Goal: Navigation & Orientation: Find specific page/section

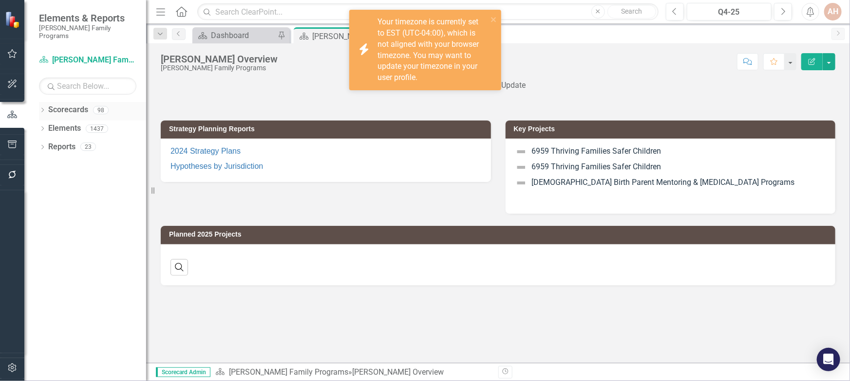
click at [42, 108] on icon "Dropdown" at bounding box center [42, 110] width 7 height 5
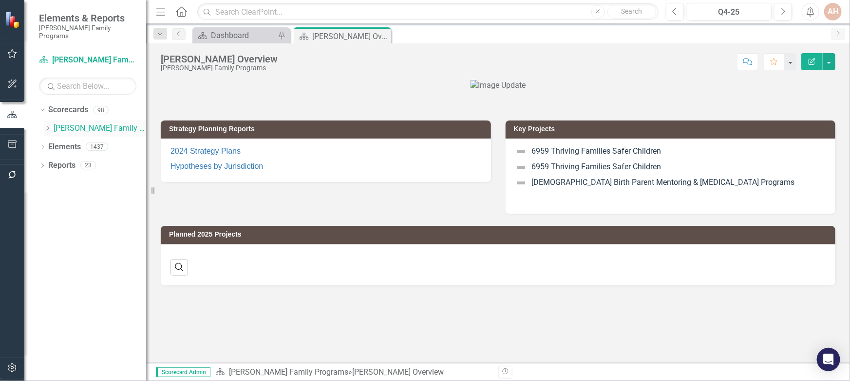
click at [45, 125] on icon "Dropdown" at bounding box center [47, 128] width 7 height 6
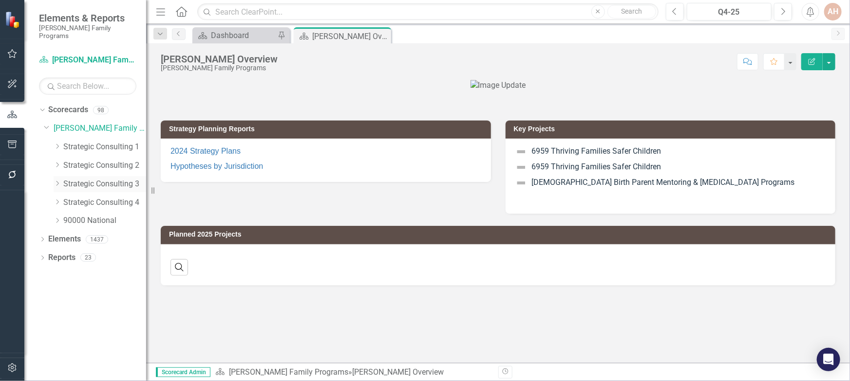
click at [56, 180] on icon "Dropdown" at bounding box center [57, 183] width 7 height 6
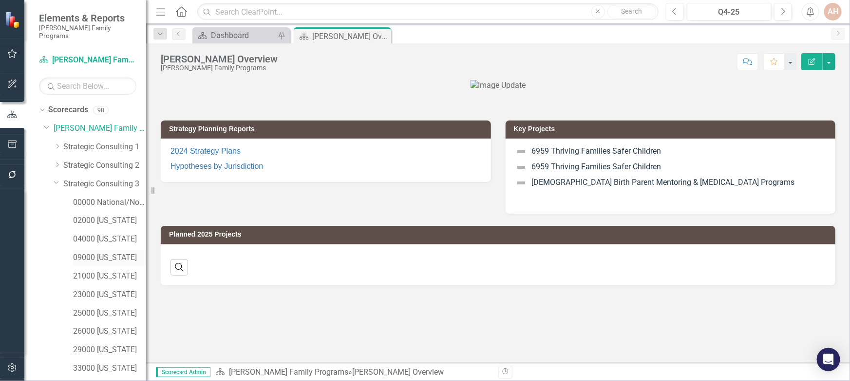
click at [89, 252] on link "09000 [US_STATE]" at bounding box center [109, 257] width 73 height 11
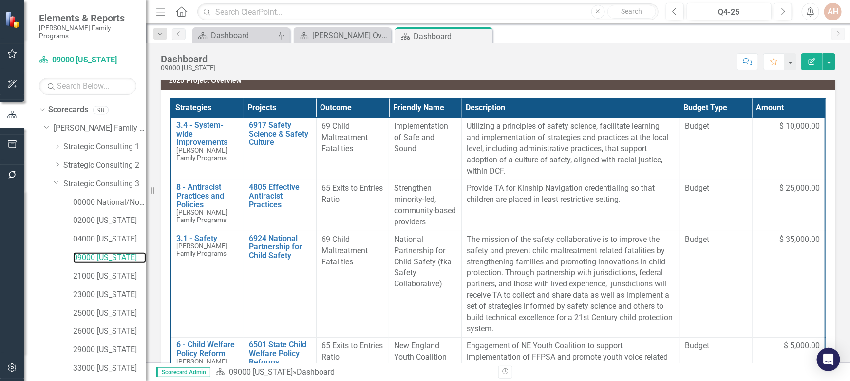
scroll to position [133, 0]
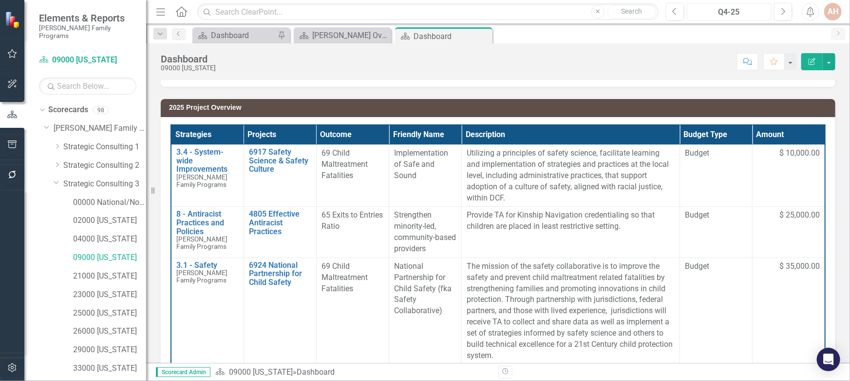
click at [717, 12] on div "Q4-25" at bounding box center [730, 12] width 78 height 12
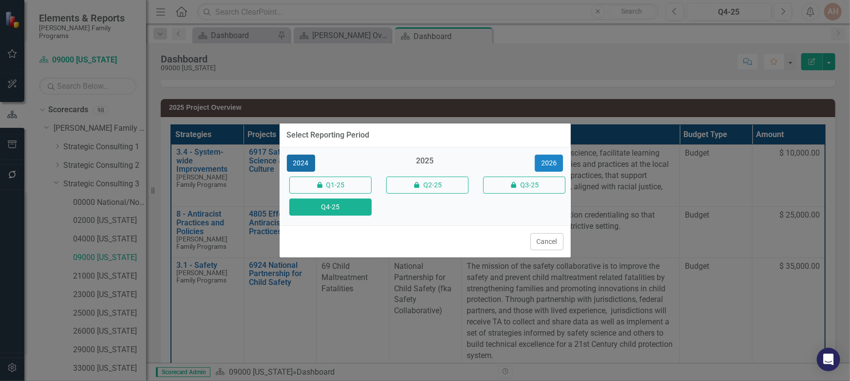
click at [296, 163] on button "2024" at bounding box center [301, 162] width 28 height 17
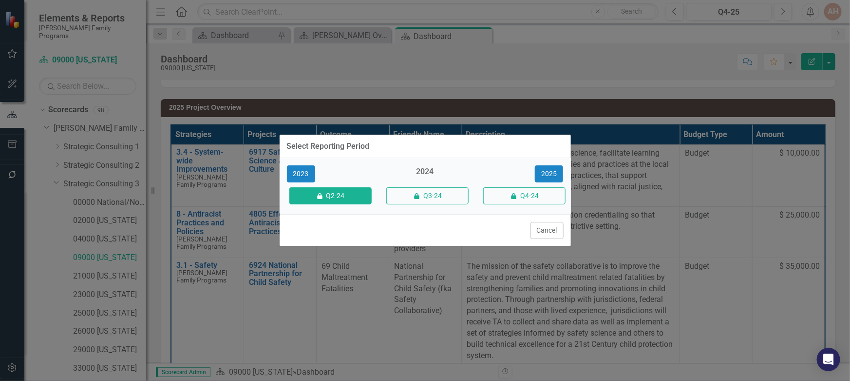
click at [339, 192] on button "icon.lock Q2-24" at bounding box center [330, 195] width 82 height 17
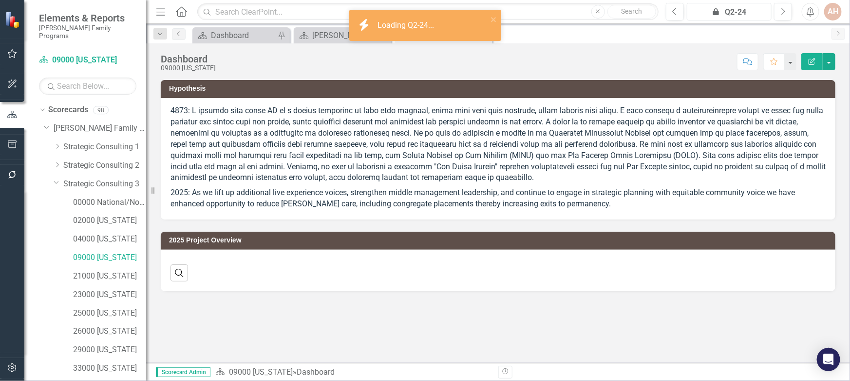
click at [722, 10] on div "icon.lock Q2-24" at bounding box center [730, 12] width 78 height 12
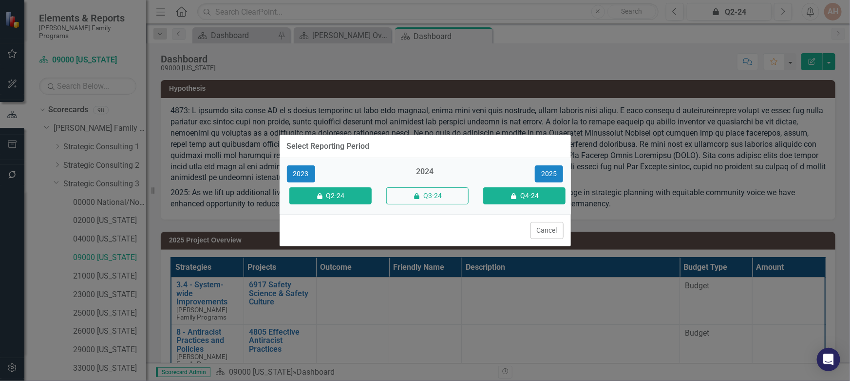
click at [525, 195] on button "icon.lock Q4-24" at bounding box center [524, 195] width 82 height 17
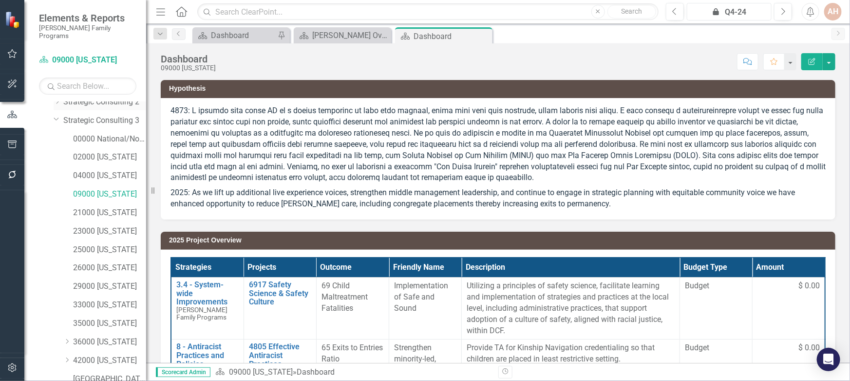
scroll to position [174, 0]
click at [39, 376] on icon "Dropdown" at bounding box center [42, 378] width 7 height 5
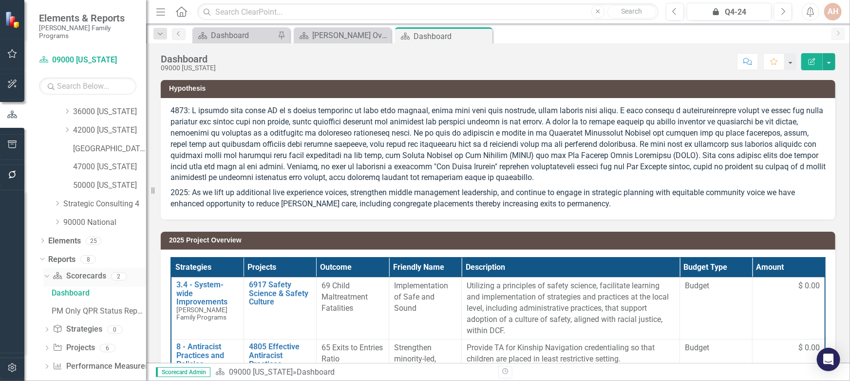
scroll to position [296, 0]
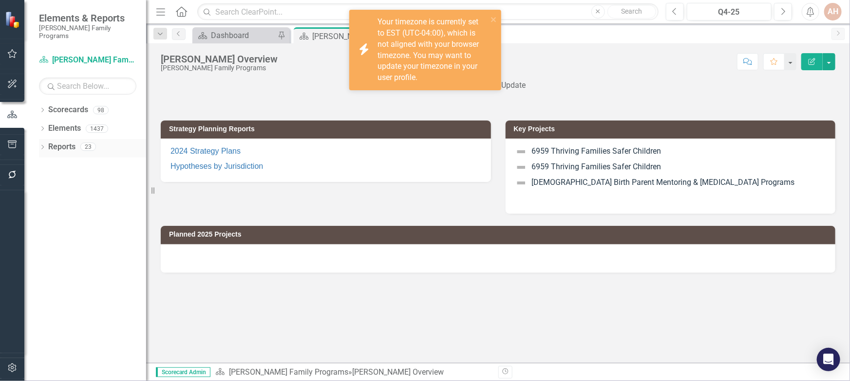
click at [42, 145] on icon "Dropdown" at bounding box center [42, 147] width 7 height 5
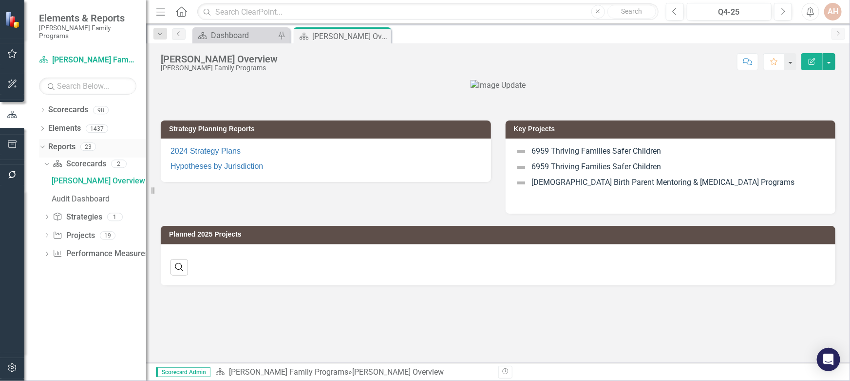
click at [43, 143] on icon "Dropdown" at bounding box center [40, 146] width 5 height 7
click at [43, 144] on div "Dropdown" at bounding box center [42, 148] width 7 height 8
click at [47, 160] on icon "Dropdown" at bounding box center [45, 163] width 5 height 7
click at [47, 162] on icon "Dropdown" at bounding box center [46, 164] width 7 height 5
click at [44, 108] on icon "Dropdown" at bounding box center [42, 110] width 7 height 5
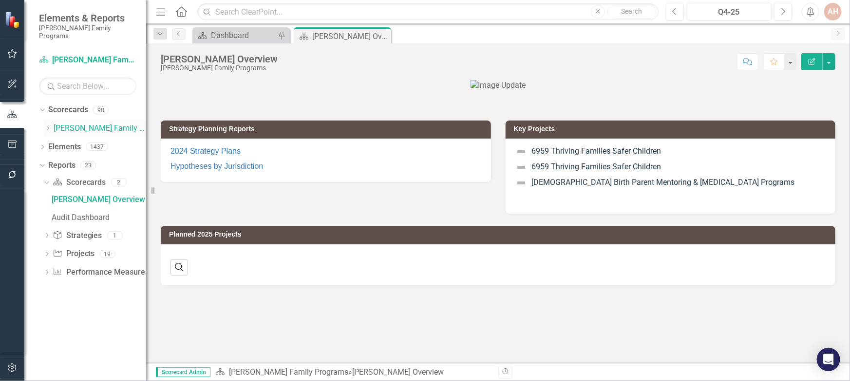
click at [47, 125] on icon "Dropdown" at bounding box center [47, 128] width 7 height 6
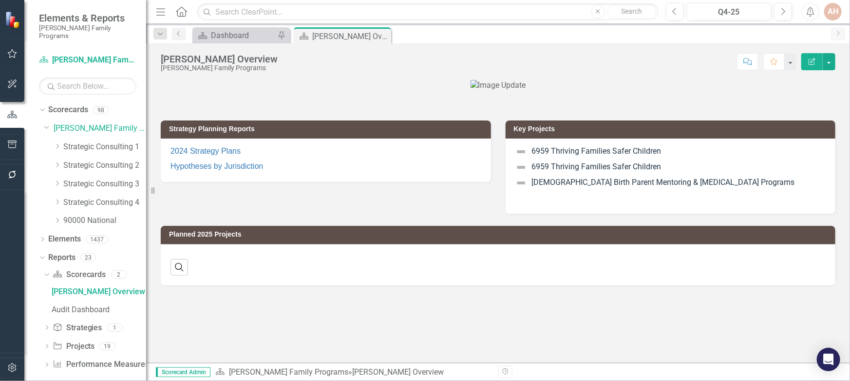
scroll to position [0, 0]
click at [58, 198] on icon "Dropdown" at bounding box center [57, 201] width 7 height 6
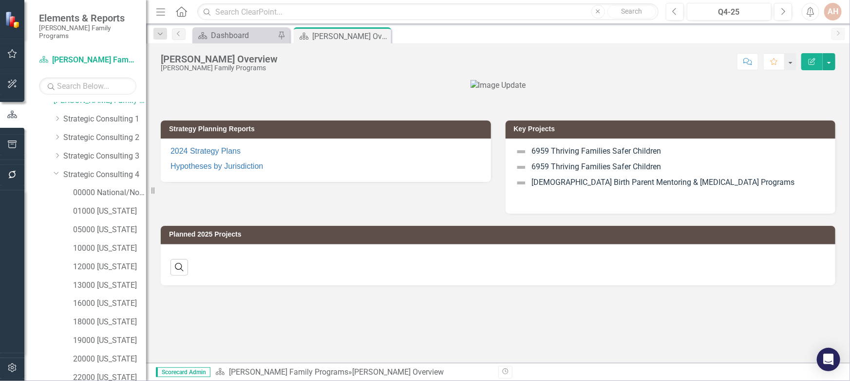
scroll to position [0, 0]
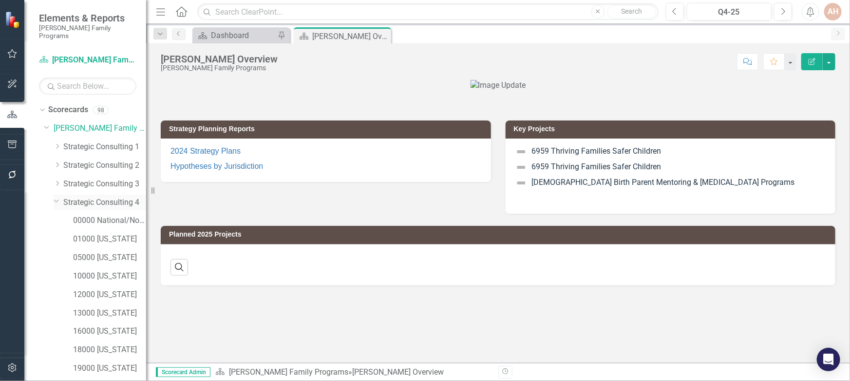
click at [57, 197] on icon "Dropdown" at bounding box center [57, 200] width 6 height 7
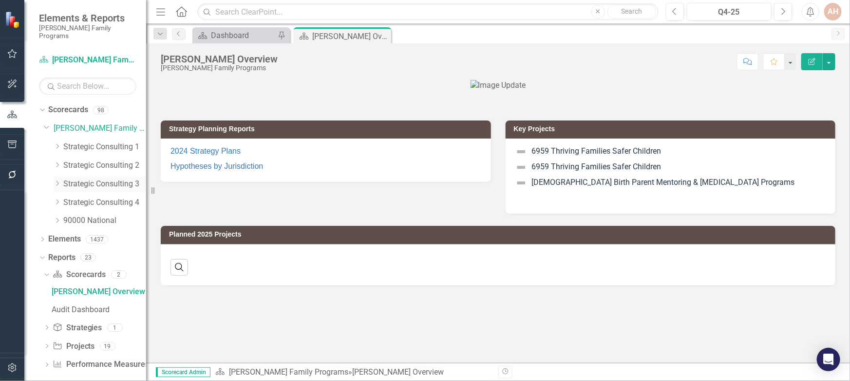
click at [59, 180] on icon "Dropdown" at bounding box center [57, 183] width 7 height 6
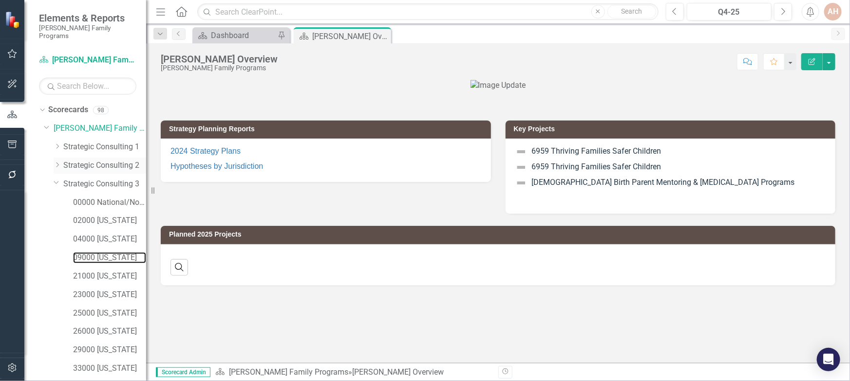
drag, startPoint x: 82, startPoint y: 249, endPoint x: 86, endPoint y: 164, distance: 84.9
click at [82, 252] on link "09000 [US_STATE]" at bounding box center [109, 257] width 73 height 11
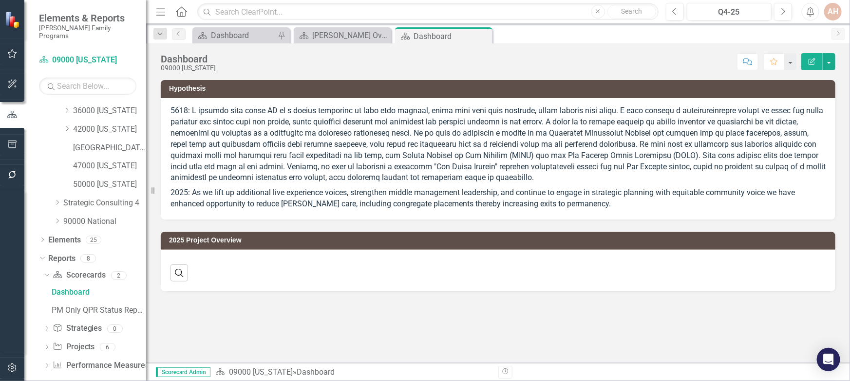
scroll to position [296, 0]
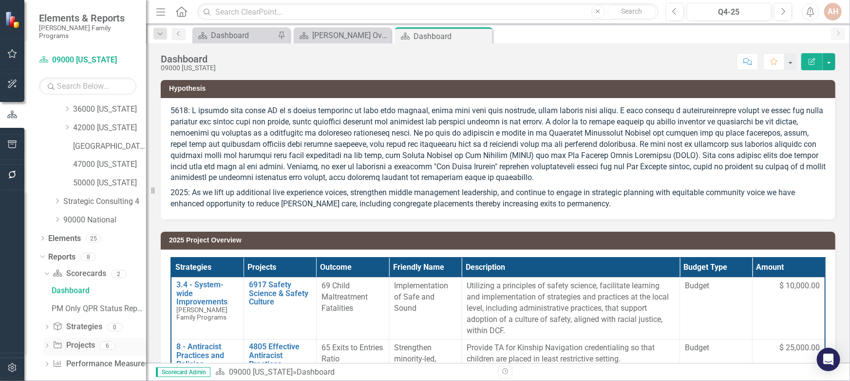
click at [46, 344] on icon "Dropdown" at bounding box center [46, 346] width 7 height 5
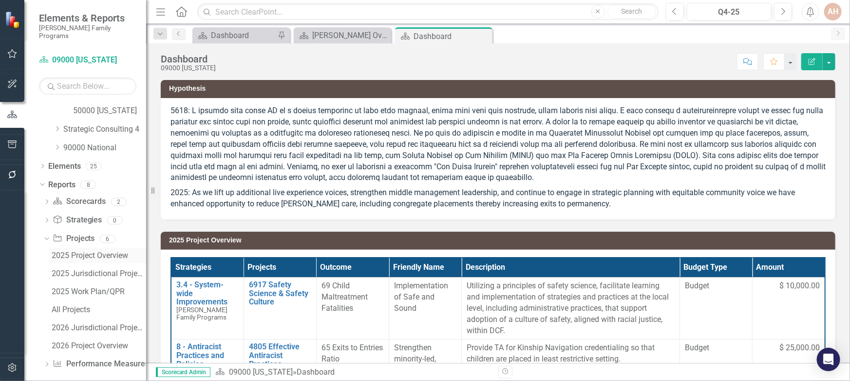
click at [92, 251] on div "2025 Project Overview" at bounding box center [99, 255] width 95 height 9
